Goal: Information Seeking & Learning: Learn about a topic

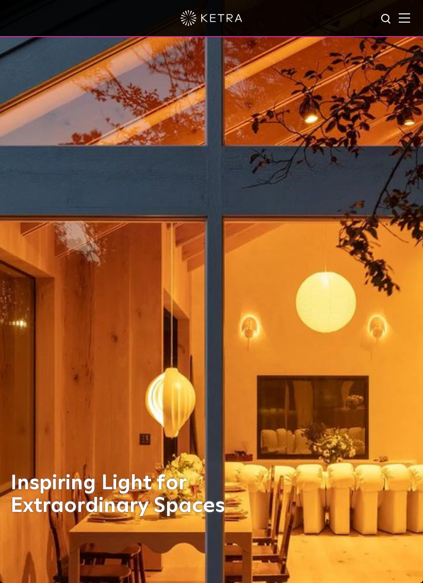
click at [407, 20] on img at bounding box center [404, 18] width 11 height 10
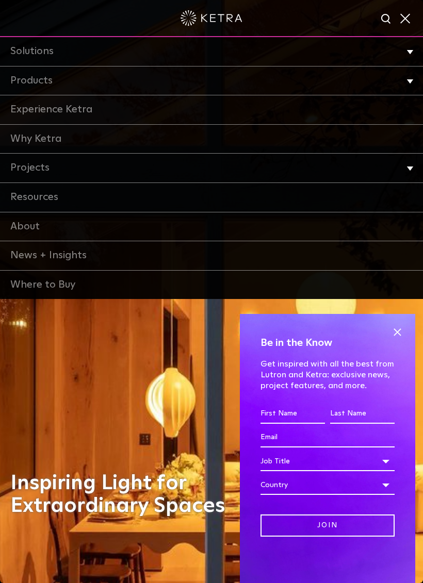
click at [405, 80] on li "Products Commercial Products Residential Products" at bounding box center [211, 81] width 423 height 29
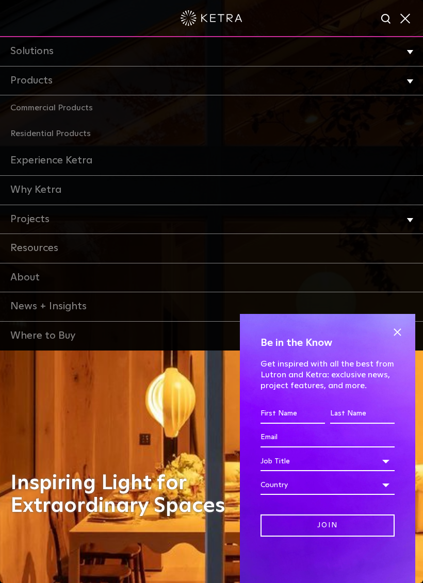
click at [47, 129] on link "Residential Products" at bounding box center [211, 134] width 423 height 26
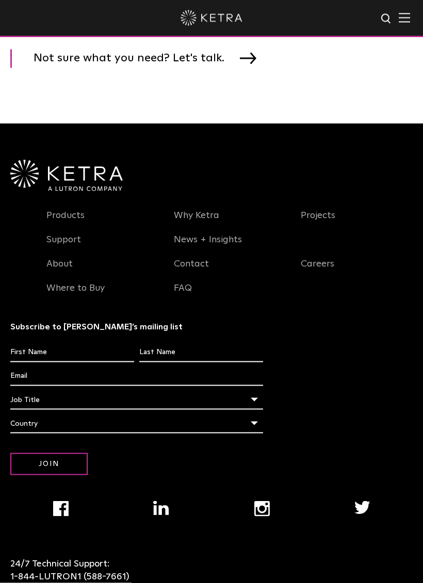
scroll to position [1916, 0]
click at [58, 222] on link "Products" at bounding box center [65, 221] width 38 height 24
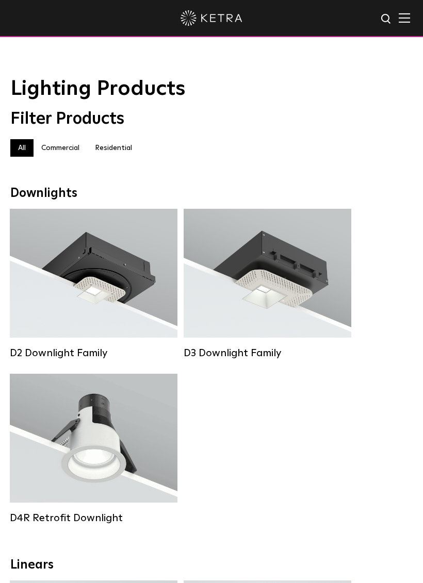
click at [68, 149] on label "Commercial" at bounding box center [61, 148] width 54 height 18
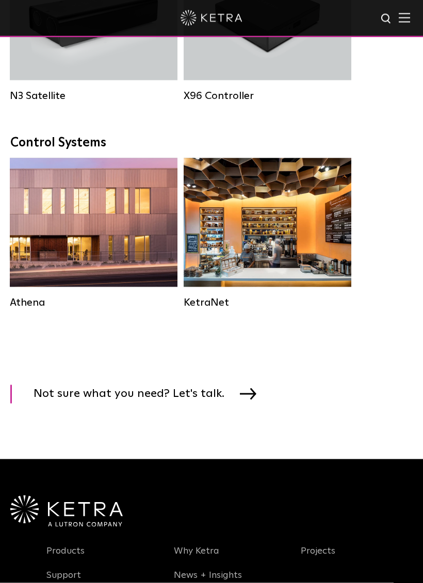
scroll to position [1750, 0]
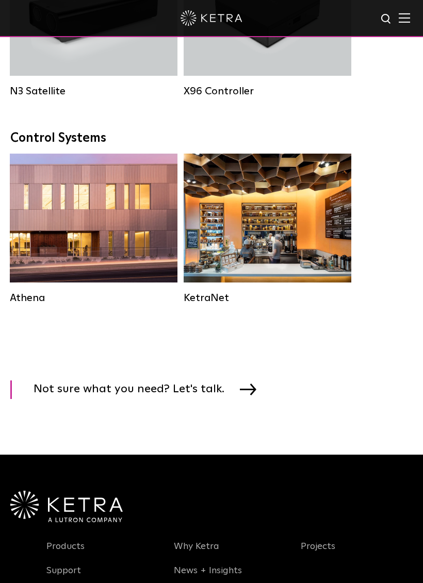
click at [405, 22] on img at bounding box center [404, 18] width 11 height 10
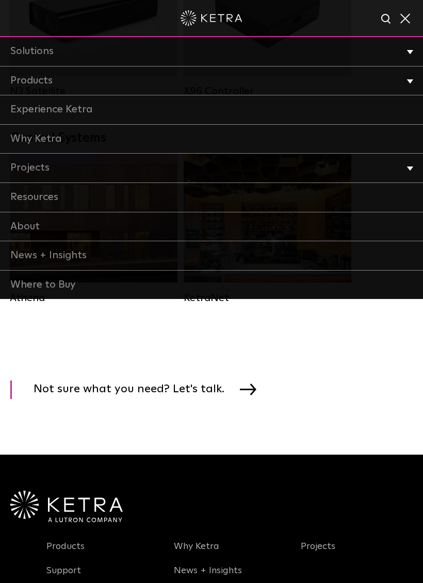
click at [34, 115] on link "Experience Ketra" at bounding box center [211, 109] width 423 height 29
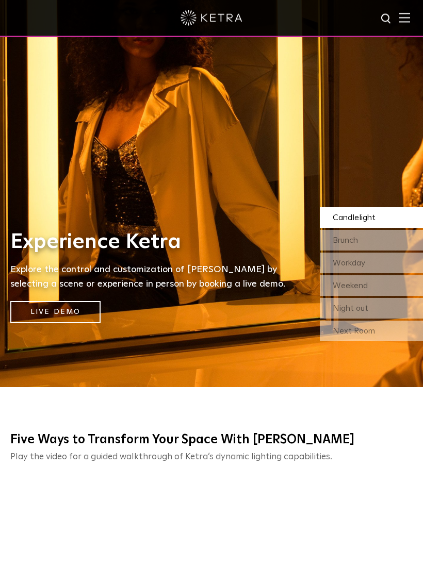
scroll to position [196, 0]
click at [387, 251] on div "Brunch" at bounding box center [371, 240] width 103 height 21
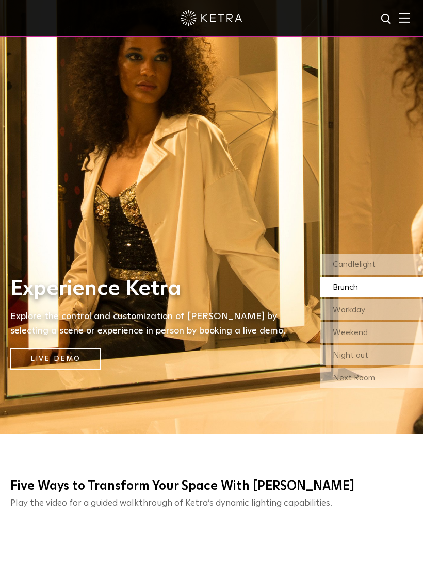
scroll to position [149, 0]
click at [395, 275] on div "Candlelight" at bounding box center [371, 265] width 103 height 21
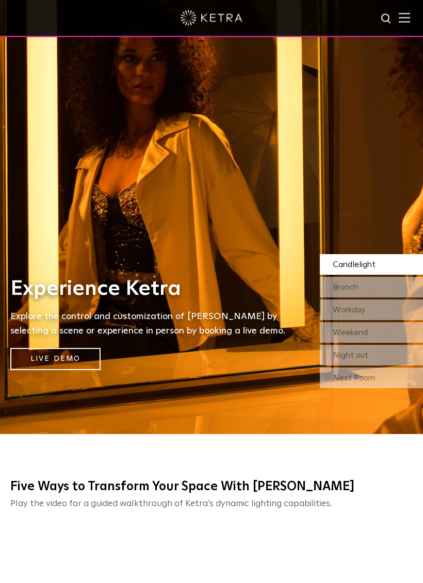
click at [385, 321] on div "Workday" at bounding box center [371, 310] width 103 height 21
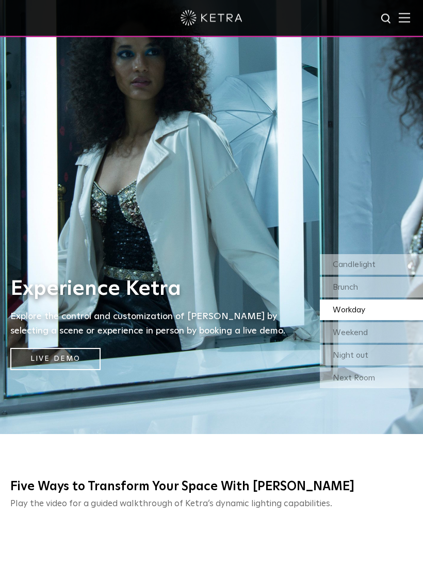
click at [384, 344] on div "Weekend" at bounding box center [371, 333] width 103 height 21
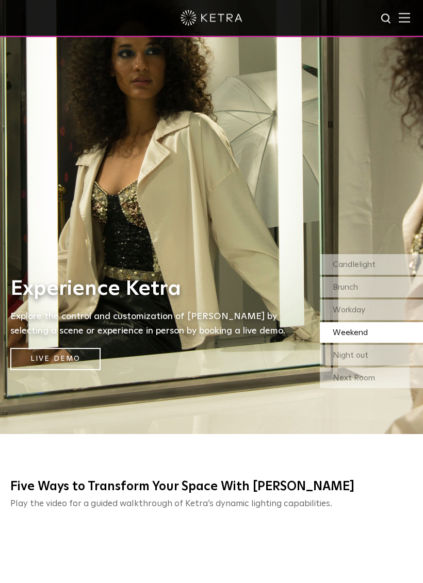
click at [385, 366] on div "Night out" at bounding box center [371, 356] width 103 height 21
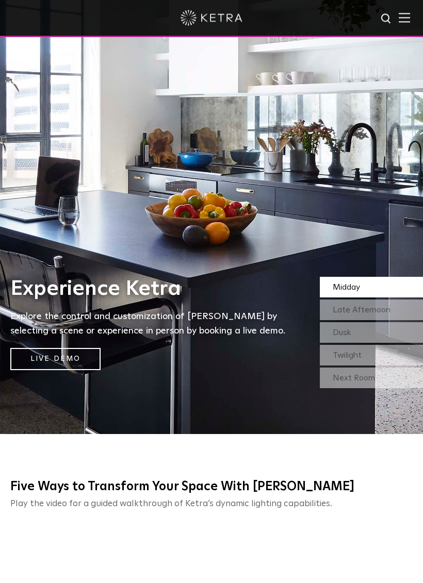
click at [380, 389] on div "Next Room" at bounding box center [371, 378] width 103 height 21
click at [380, 315] on span "Late Afternoon" at bounding box center [362, 310] width 58 height 8
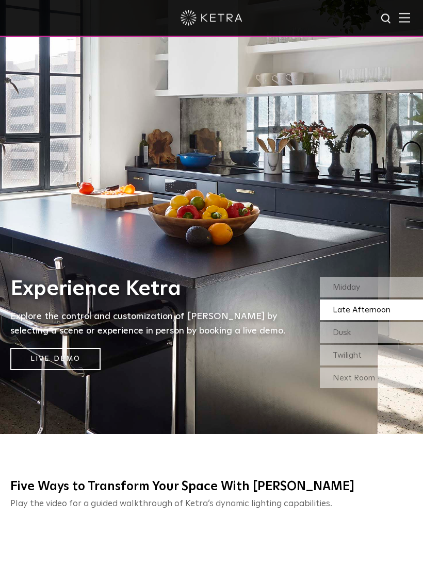
click at [382, 344] on div "Dusk" at bounding box center [371, 333] width 103 height 21
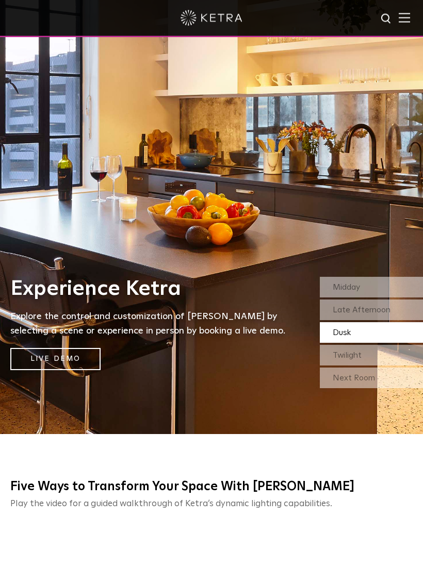
click at [378, 366] on div "Twilight" at bounding box center [371, 356] width 103 height 21
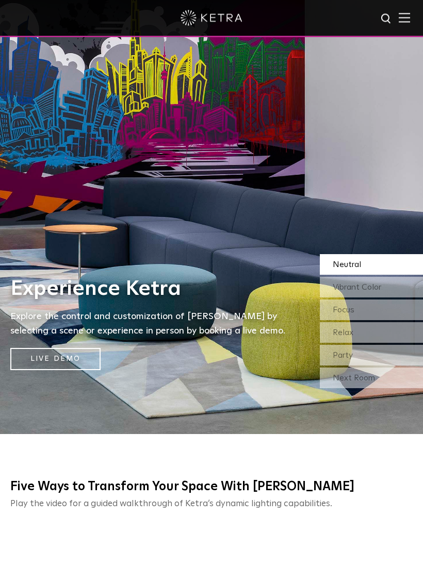
click at [382, 389] on div "Next Room" at bounding box center [371, 378] width 103 height 21
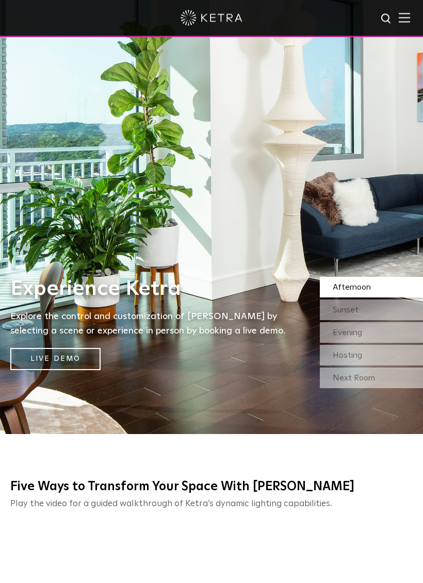
click at [380, 389] on div "Next Room" at bounding box center [371, 378] width 103 height 21
click at [382, 321] on div "Sunset" at bounding box center [371, 310] width 103 height 21
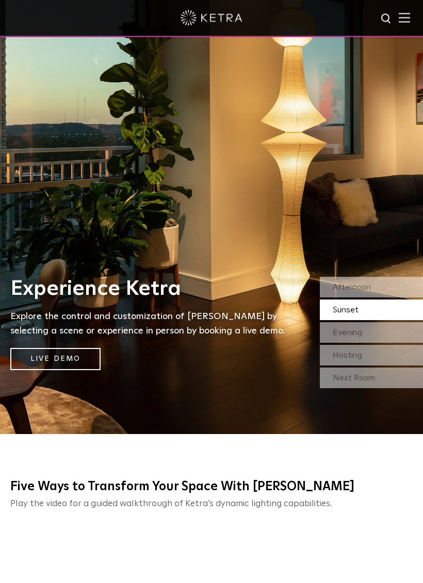
click at [386, 344] on div "Evening" at bounding box center [371, 333] width 103 height 21
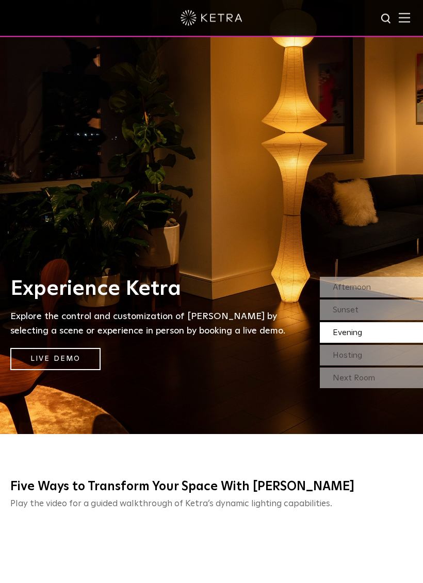
click at [384, 366] on div "Hosting" at bounding box center [371, 356] width 103 height 21
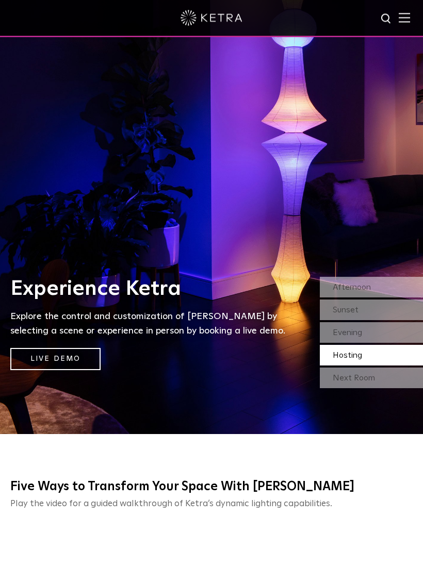
click at [380, 389] on div "Next Room" at bounding box center [371, 378] width 103 height 21
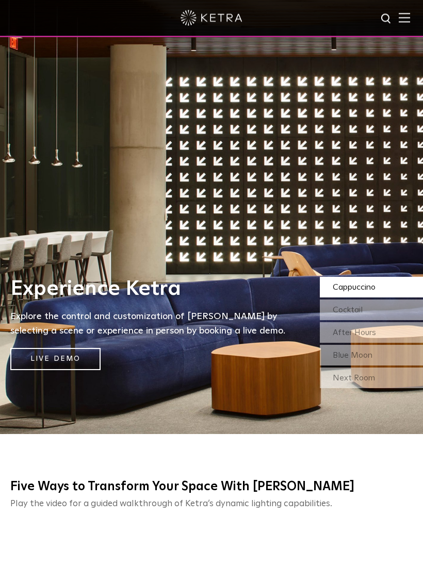
click at [380, 389] on div "Next Room" at bounding box center [371, 378] width 103 height 21
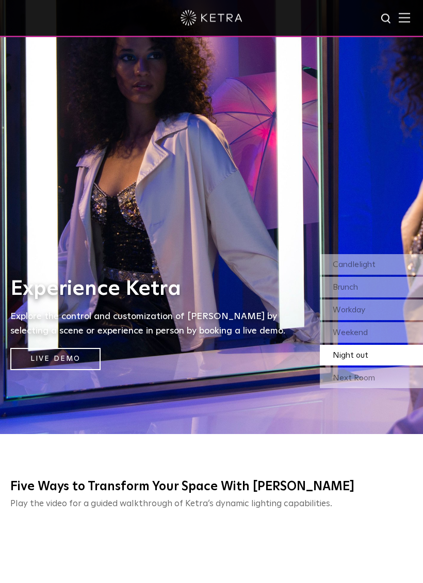
click at [57, 371] on link "Live Demo" at bounding box center [55, 360] width 90 height 22
